Goal: Task Accomplishment & Management: Manage account settings

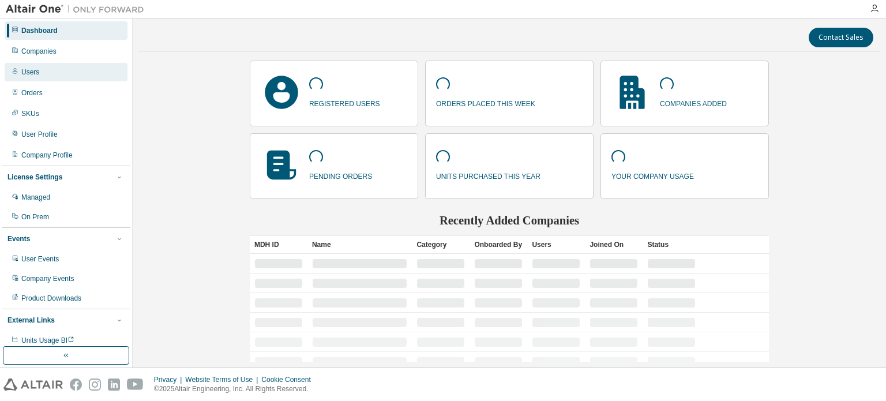
click at [55, 72] on div "Users" at bounding box center [66, 72] width 123 height 18
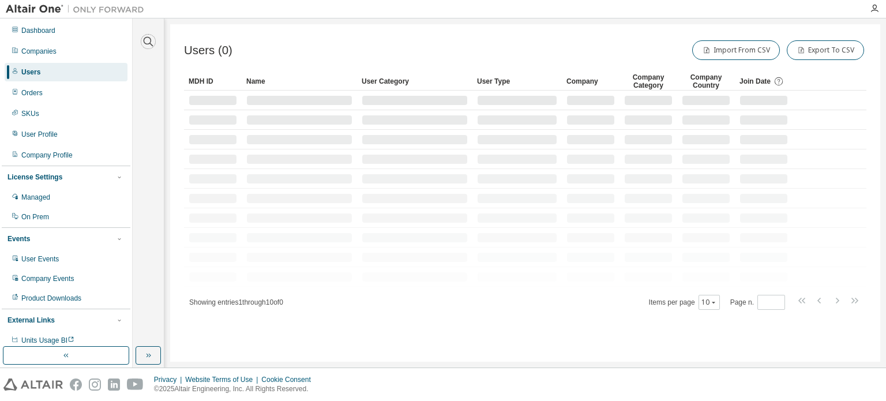
click at [145, 42] on icon "button" at bounding box center [148, 42] width 14 height 14
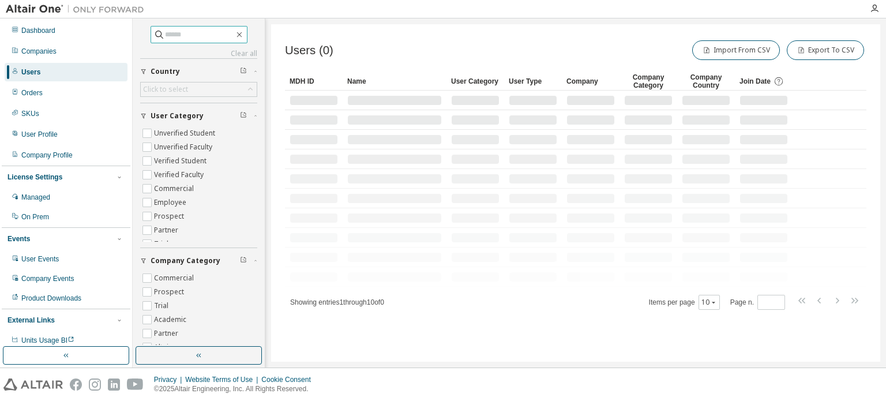
paste input "**********"
click at [168, 34] on input "text" at bounding box center [199, 35] width 69 height 12
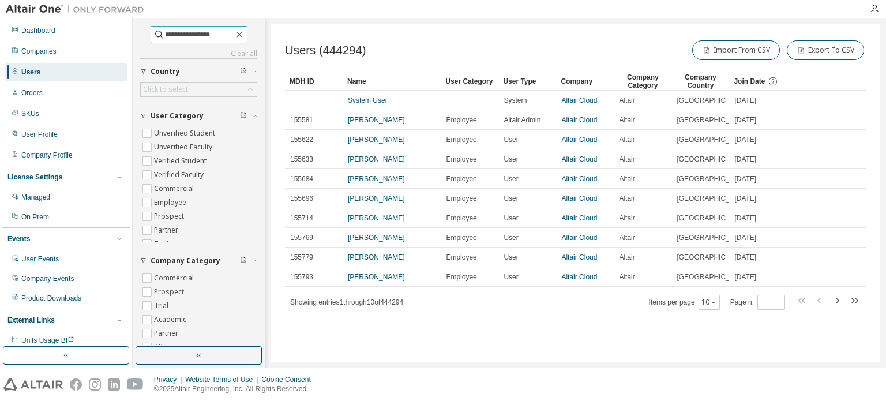
type input "**********"
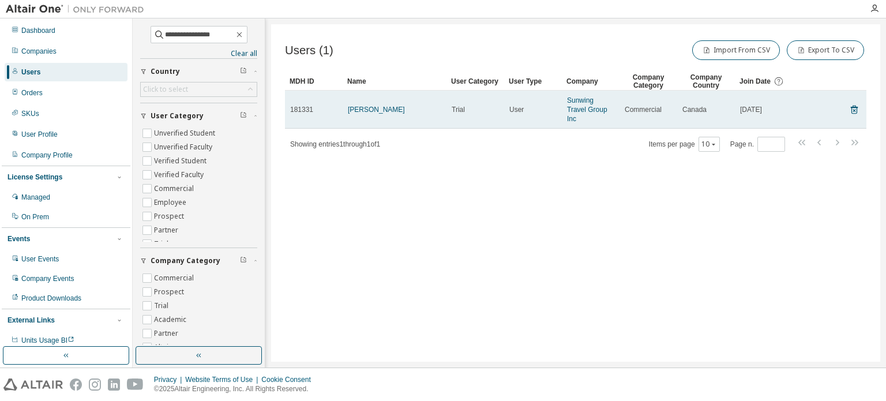
click at [367, 102] on td "Anton Vega" at bounding box center [395, 110] width 104 height 38
click at [372, 115] on td "Anton Vega" at bounding box center [395, 110] width 104 height 38
click at [366, 110] on link "Anton Vega" at bounding box center [376, 110] width 57 height 8
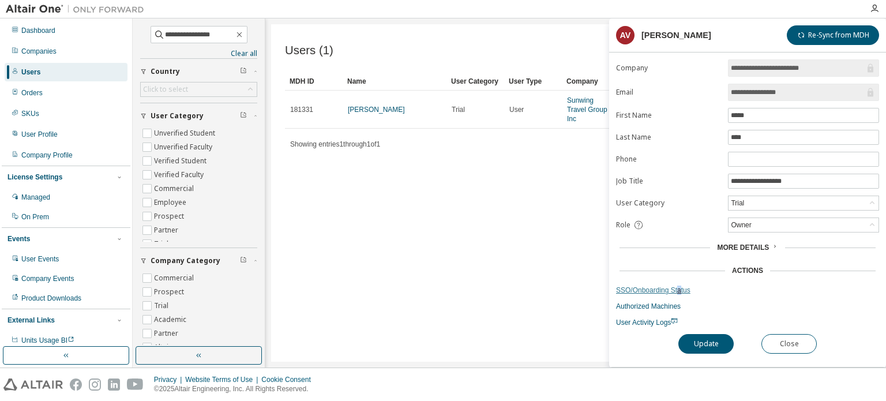
click at [681, 288] on link "SSO/Onboarding Status" at bounding box center [747, 290] width 263 height 9
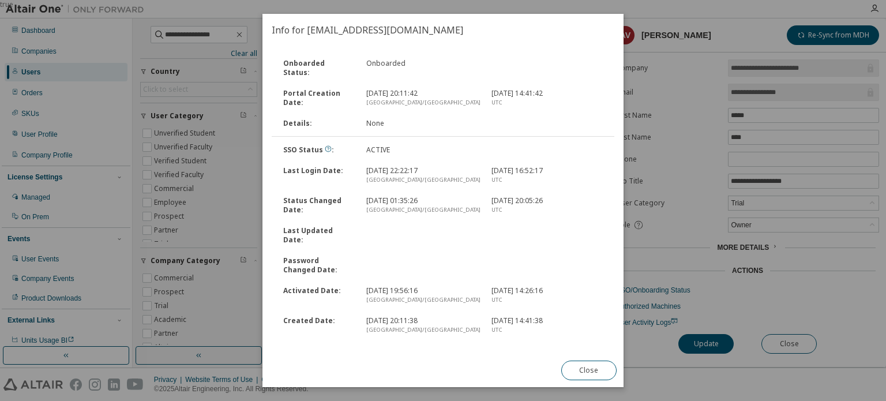
click at [381, 352] on link "Reset Okta Account" at bounding box center [402, 357] width 64 height 10
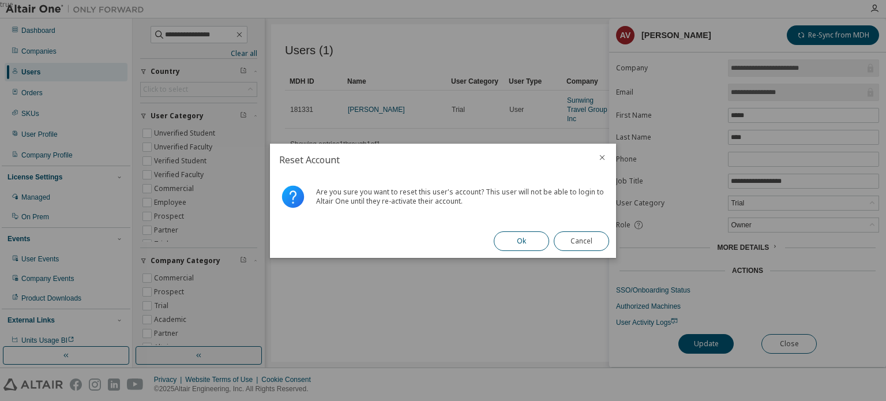
click at [511, 237] on button "Ok" at bounding box center [521, 241] width 55 height 20
